Goal: Navigation & Orientation: Find specific page/section

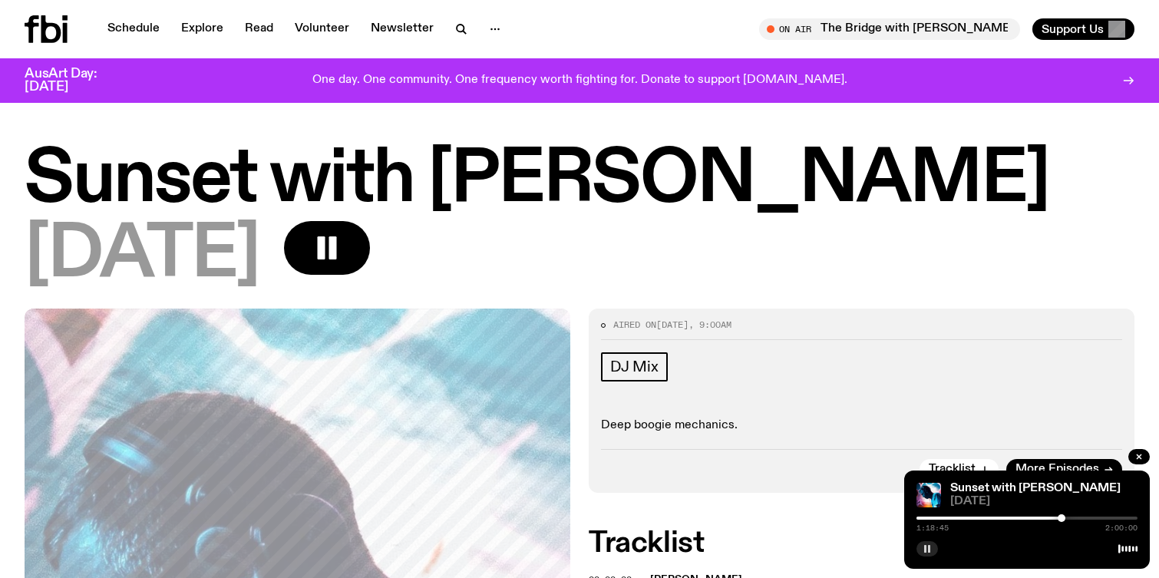
click at [926, 550] on rect "button" at bounding box center [925, 549] width 2 height 8
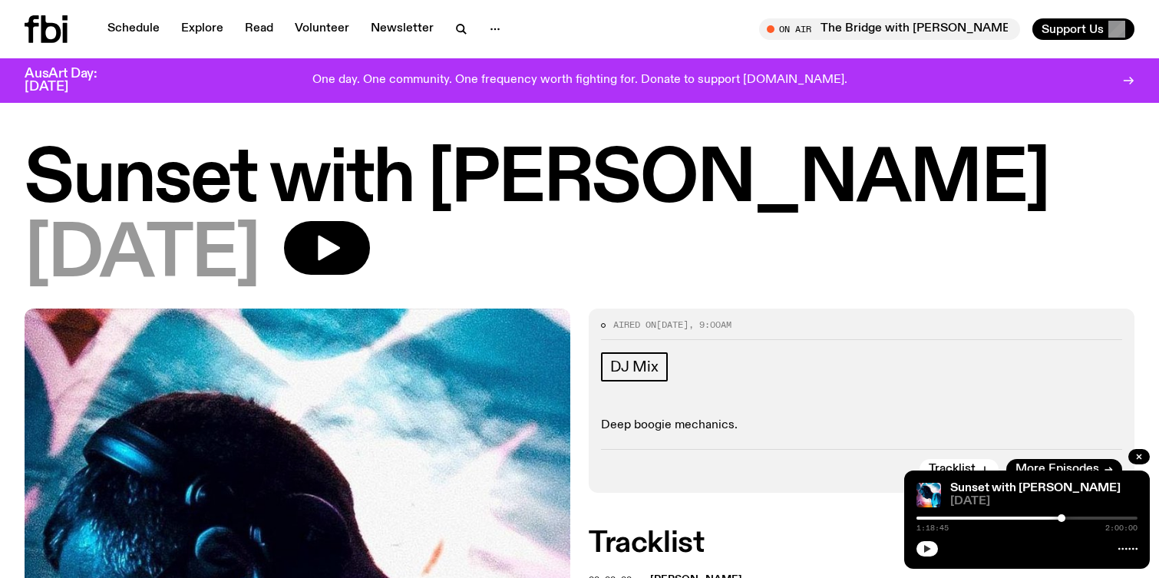
click at [926, 550] on icon "button" at bounding box center [927, 549] width 7 height 8
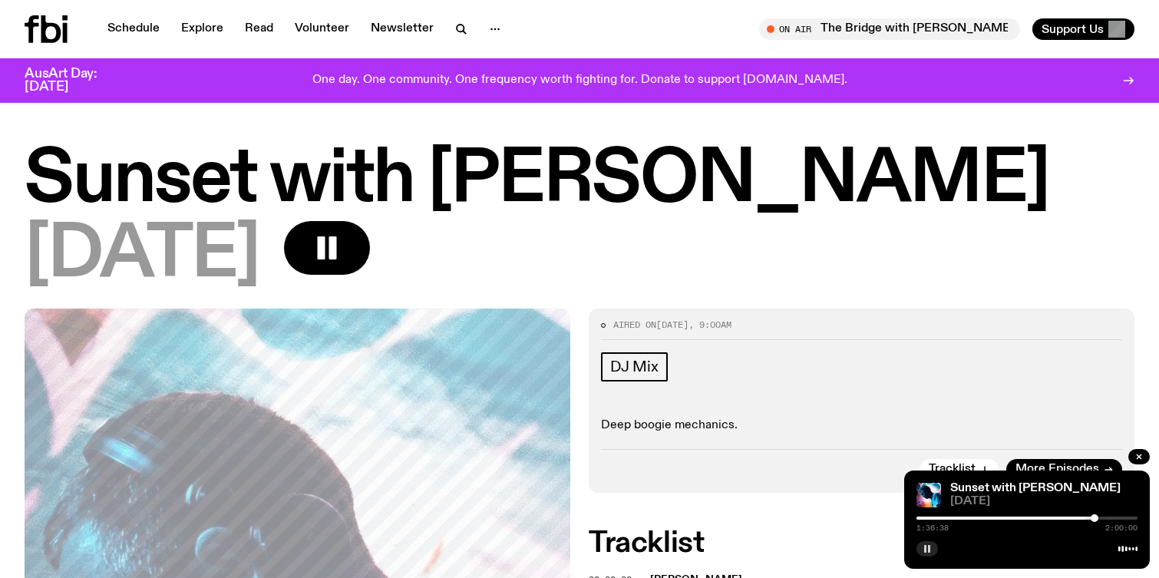
click at [1103, 517] on div at bounding box center [1026, 518] width 221 height 3
click at [1111, 517] on div at bounding box center [1026, 518] width 221 height 3
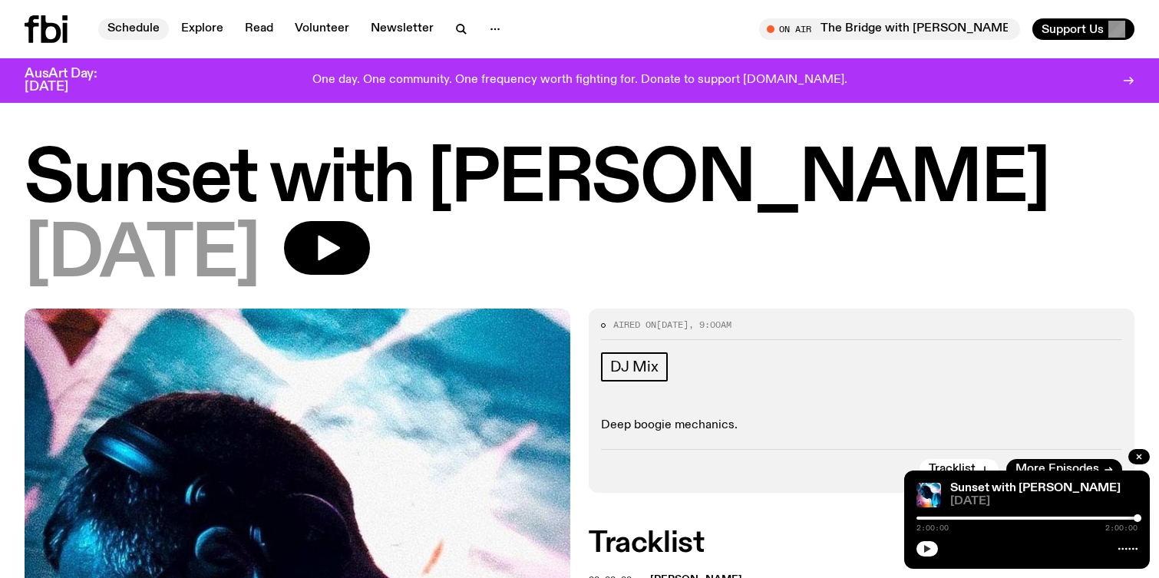
click at [140, 32] on link "Schedule" at bounding box center [133, 28] width 71 height 21
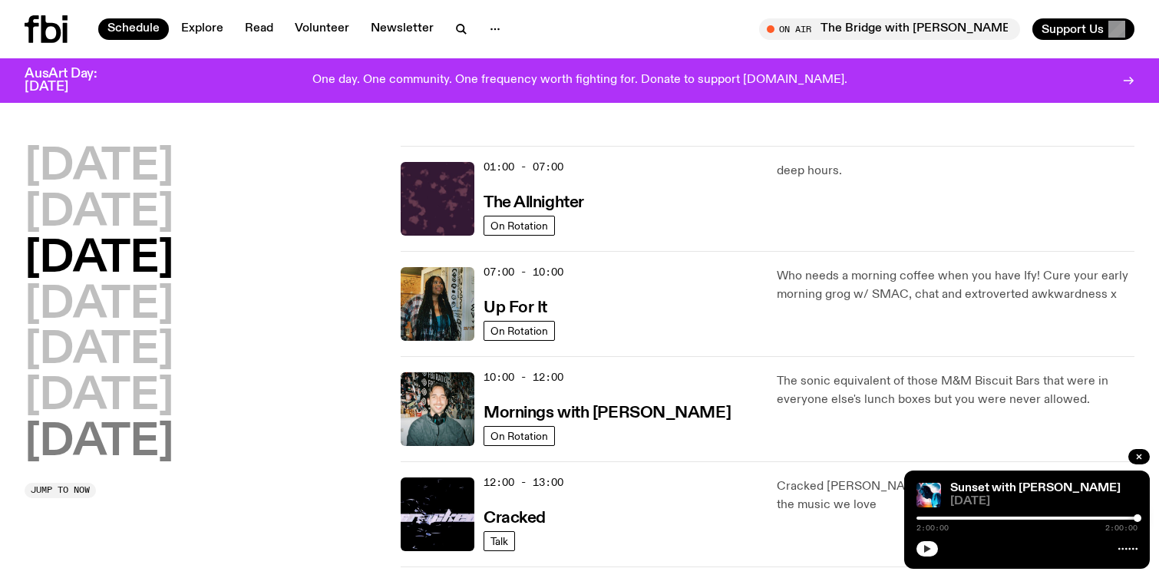
click at [114, 445] on h2 "[DATE]" at bounding box center [99, 442] width 149 height 43
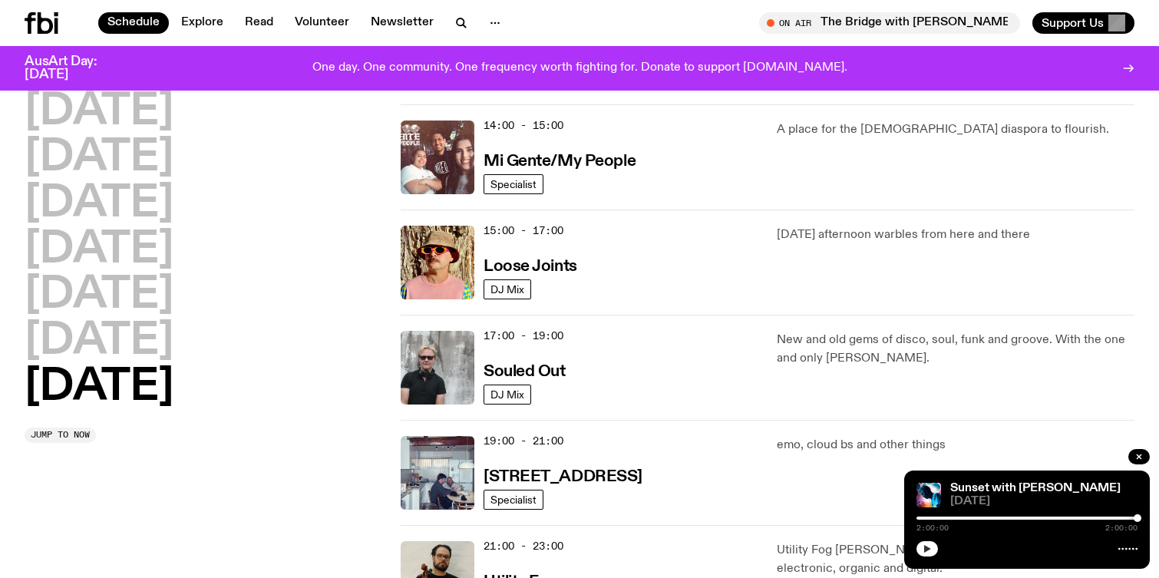
scroll to position [771, 0]
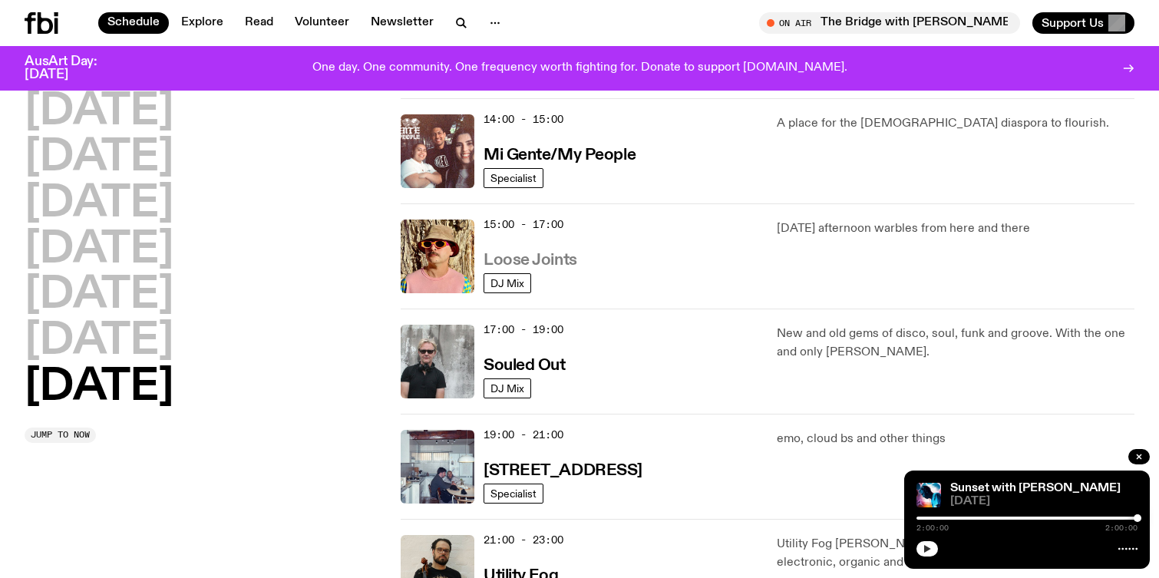
click at [541, 261] on h3 "Loose Joints" at bounding box center [531, 261] width 94 height 16
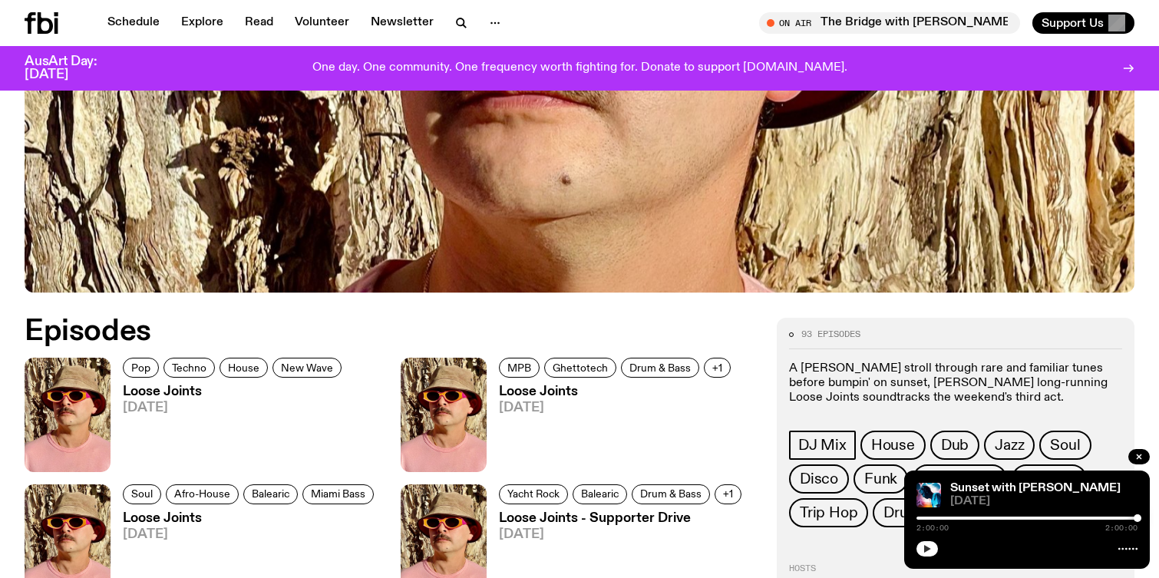
scroll to position [577, 0]
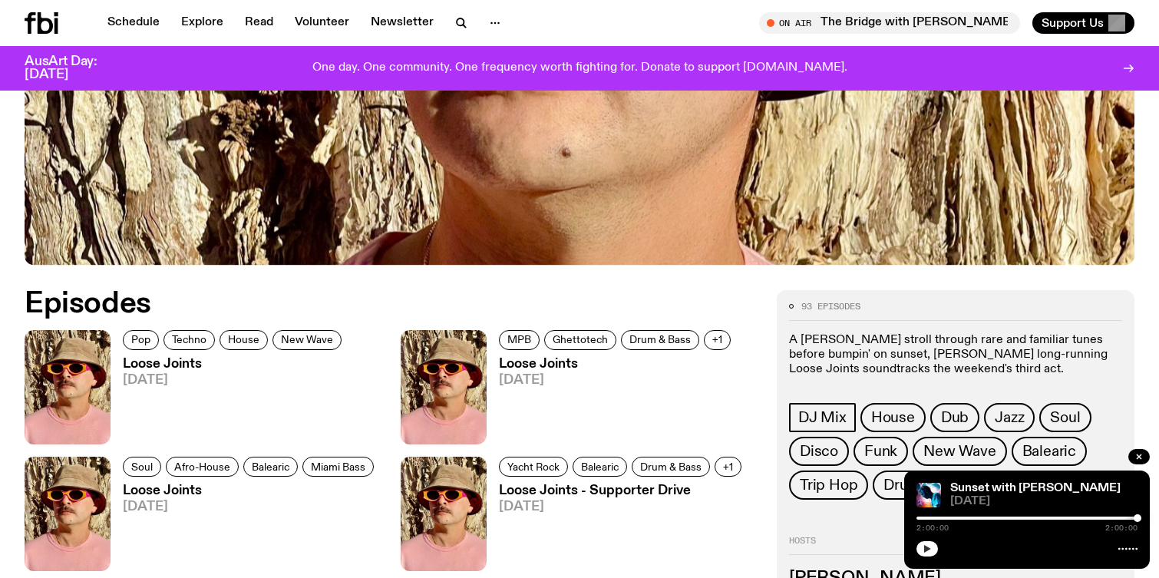
click at [165, 361] on h3 "Loose Joints" at bounding box center [234, 364] width 223 height 13
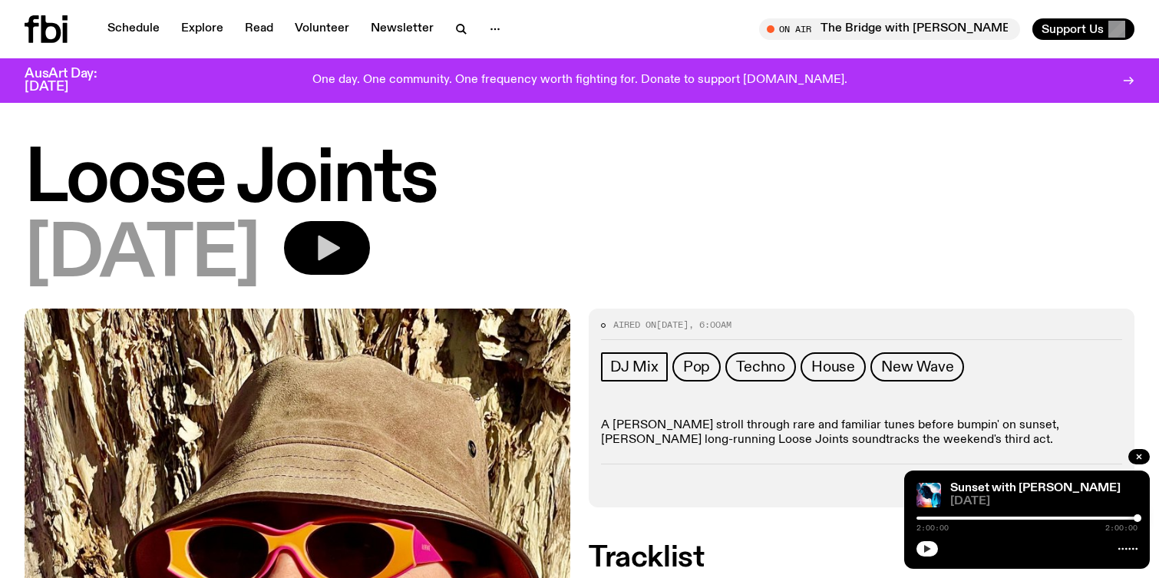
click at [340, 251] on icon "button" at bounding box center [329, 248] width 22 height 25
